Goal: Task Accomplishment & Management: Manage account settings

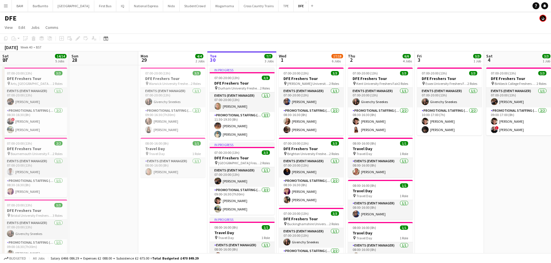
scroll to position [0, 138]
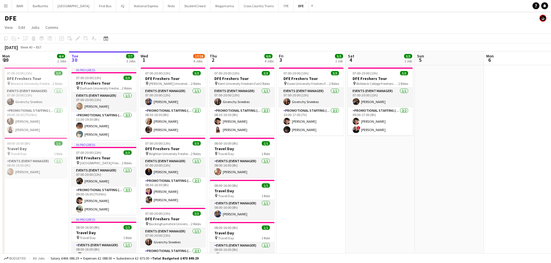
click at [179, 29] on app-page-menu "View Day view expanded Day view collapsed Month view Date picker Jump to today …" at bounding box center [275, 28] width 551 height 11
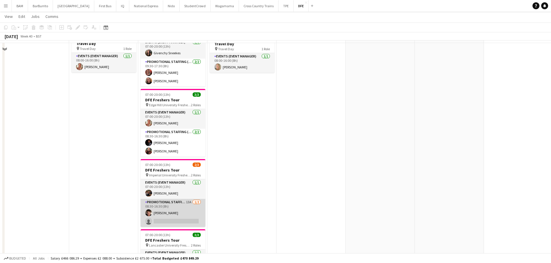
scroll to position [202, 0]
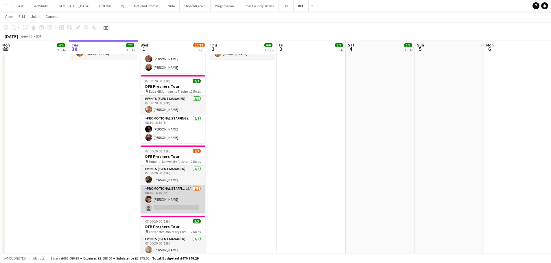
click at [188, 197] on app-card-role "Promotional Staffing (Brand Ambassadors) 13A 1/2 08:30-16:30 (8h) Sebastian Hil…" at bounding box center [173, 200] width 65 height 28
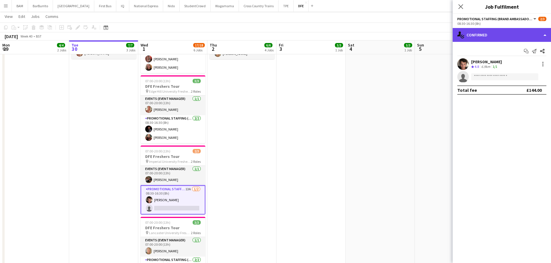
click at [481, 36] on div "single-neutral-actions-check-2 Confirmed" at bounding box center [502, 35] width 98 height 14
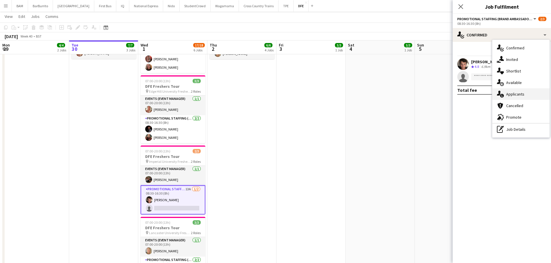
click at [515, 95] on span "Applicants" at bounding box center [515, 94] width 18 height 5
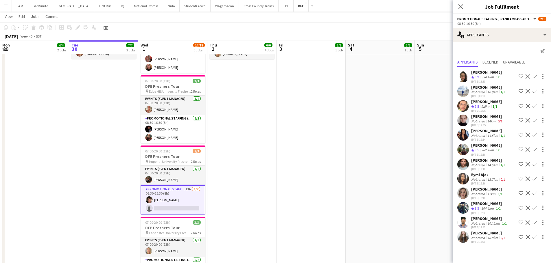
click at [498, 232] on div "Rozalia Furgala" at bounding box center [488, 233] width 35 height 5
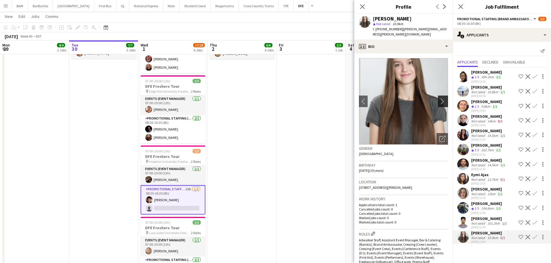
click at [438, 99] on button "chevron-right" at bounding box center [444, 102] width 12 height 12
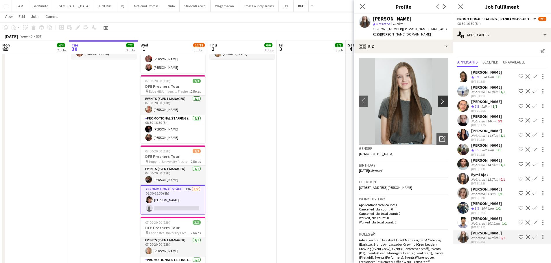
click at [439, 98] on app-icon "chevron-right" at bounding box center [443, 101] width 9 height 6
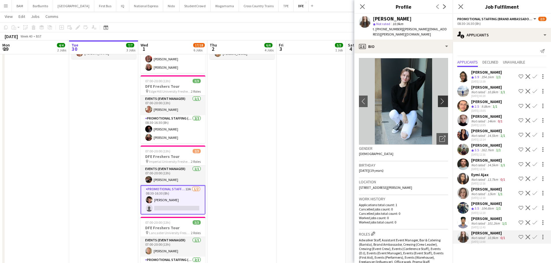
click at [441, 98] on app-icon "chevron-right" at bounding box center [443, 101] width 9 height 6
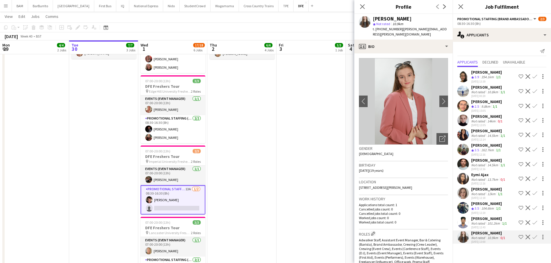
click at [362, 2] on div "Close pop-in" at bounding box center [362, 6] width 16 height 13
click at [361, 8] on icon at bounding box center [361, 6] width 5 height 5
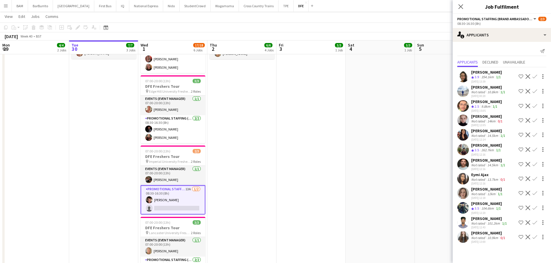
click at [496, 218] on div "Amit Singh" at bounding box center [489, 218] width 37 height 5
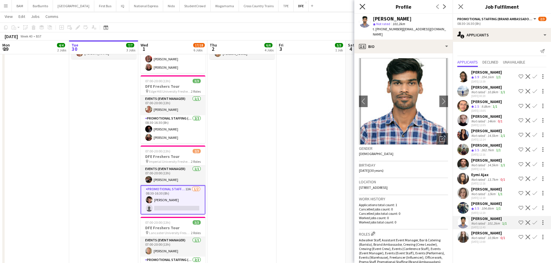
click at [365, 6] on icon "Close pop-in" at bounding box center [361, 6] width 5 height 5
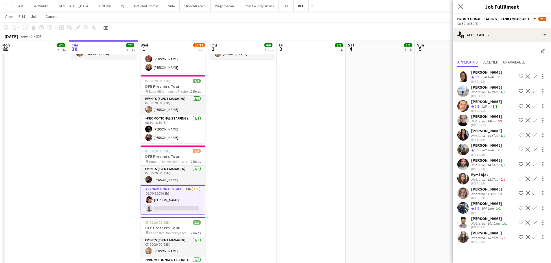
click at [464, 4] on div "Close pop-in" at bounding box center [461, 6] width 16 height 13
click at [461, 6] on icon at bounding box center [460, 6] width 5 height 5
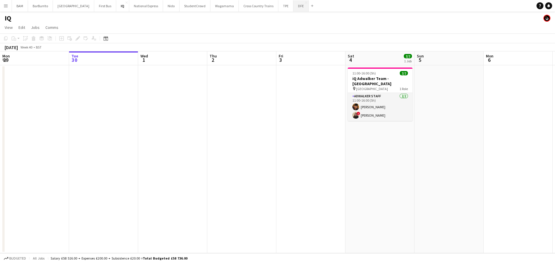
click at [293, 7] on button "DFE Close" at bounding box center [300, 5] width 15 height 11
